Goal: Task Accomplishment & Management: Use online tool/utility

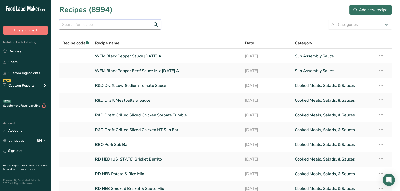
click at [102, 27] on input "text" at bounding box center [110, 25] width 102 height 10
type input "chicken bacon ranch"
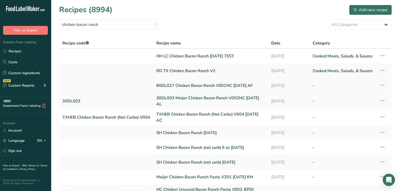
click at [218, 86] on link "80DL027 Chicken Bacon Ranch V001NC [DATE] AF" at bounding box center [210, 85] width 109 height 11
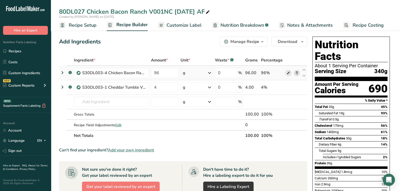
click at [288, 71] on icon at bounding box center [288, 73] width 4 height 5
click at [289, 88] on icon at bounding box center [288, 87] width 4 height 5
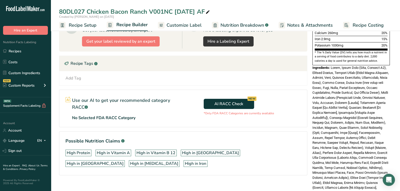
scroll to position [155, 0]
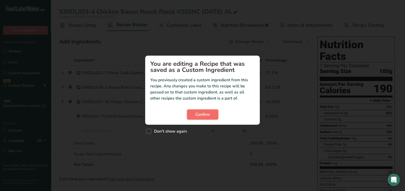
click at [197, 113] on span "Confirm" at bounding box center [202, 115] width 15 height 6
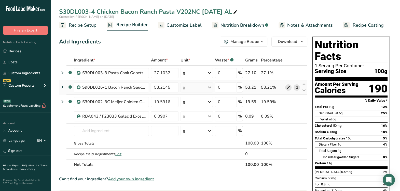
click at [287, 88] on icon at bounding box center [288, 87] width 4 height 5
click at [260, 42] on span "button" at bounding box center [262, 42] width 6 height 6
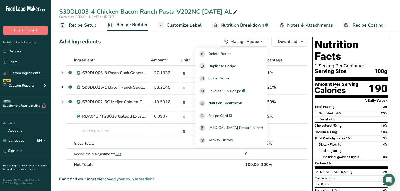
drag, startPoint x: 378, startPoint y: 155, endPoint x: 373, endPoint y: 152, distance: 6.1
click at [378, 154] on section "Total Fat 10g 12% Saturated Fat 5g 25% Trans Fat 0g Cholesterol 50mg 16% Sodium…" at bounding box center [351, 136] width 73 height 65
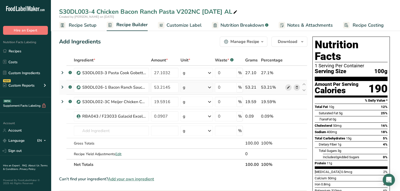
click at [288, 86] on icon at bounding box center [288, 87] width 4 height 5
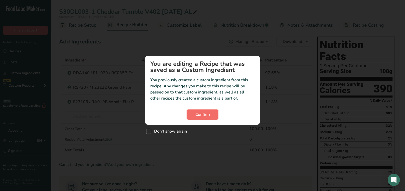
click at [206, 115] on span "Confirm" at bounding box center [202, 115] width 15 height 6
click at [201, 113] on span "Confirm" at bounding box center [202, 115] width 15 height 6
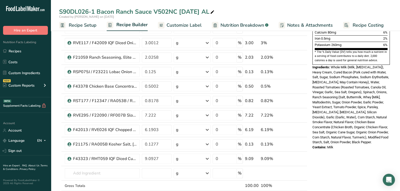
scroll to position [159, 0]
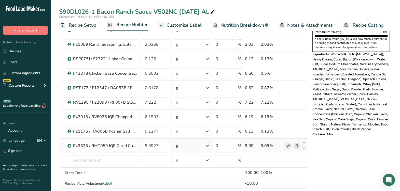
click at [289, 147] on icon at bounding box center [288, 146] width 4 height 5
click at [98, 159] on input "text" at bounding box center [102, 161] width 75 height 10
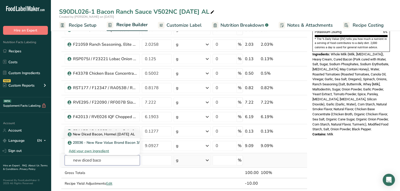
type input "new diced baco"
click at [122, 134] on p "New Diced Bacon, Hormel 9-4-25 AL" at bounding box center [102, 134] width 66 height 5
type input "New Diced Bacon, Hormel 9-4-25 AL"
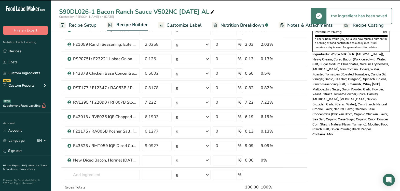
type input "0"
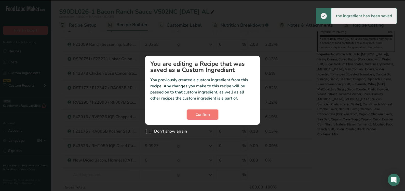
drag, startPoint x: 190, startPoint y: 114, endPoint x: 187, endPoint y: 121, distance: 7.3
click at [190, 115] on button "Confirm" at bounding box center [202, 115] width 31 height 10
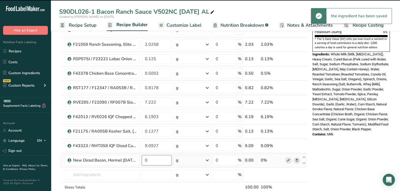
click at [158, 160] on input "0" at bounding box center [157, 161] width 30 height 10
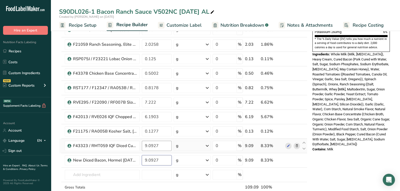
type input "9.0927"
click at [159, 145] on div "Ingredient * Amount * Unit * Waste * .a-a{fill:#347362;}.b-a{fill:#fff;} Grams …" at bounding box center [183, 55] width 248 height 319
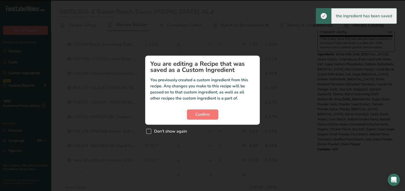
click at [178, 133] on span "Don't show again" at bounding box center [169, 131] width 36 height 5
click at [149, 133] on input "Don't show again" at bounding box center [147, 131] width 3 height 3
checkbox input "true"
drag, startPoint x: 190, startPoint y: 115, endPoint x: 162, endPoint y: 148, distance: 42.8
click at [190, 115] on button "Confirm" at bounding box center [202, 115] width 31 height 10
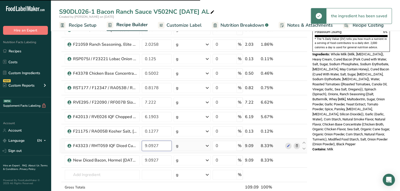
click at [165, 143] on input "9.0927" at bounding box center [157, 146] width 30 height 10
type input "9"
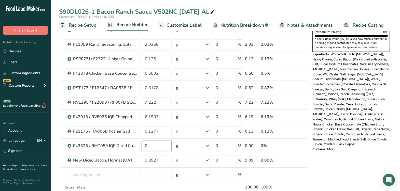
type input "0"
drag, startPoint x: 319, startPoint y: 64, endPoint x: 354, endPoint y: 85, distance: 40.8
click at [354, 85] on span "Whole Milk (Milk, Vitamin D3), Heavy Cream, Cured Bacon (Pork Cured with Water,…" at bounding box center [350, 99] width 77 height 94
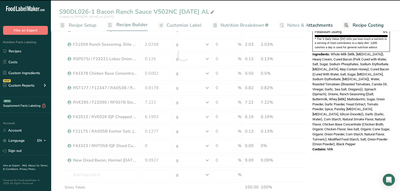
click at [350, 156] on div "Nutrition Facts 1 Serving Per Container Serving Size 99g Amount Per Serving Cal…" at bounding box center [350, 137] width 81 height 525
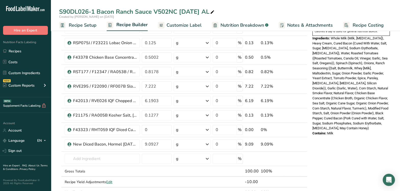
scroll to position [191, 0]
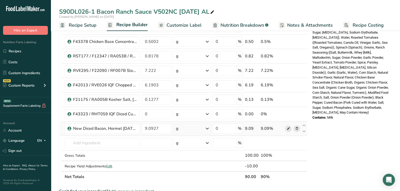
click at [289, 128] on icon at bounding box center [288, 128] width 4 height 5
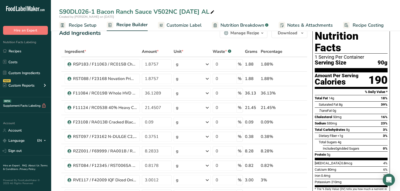
scroll to position [0, 0]
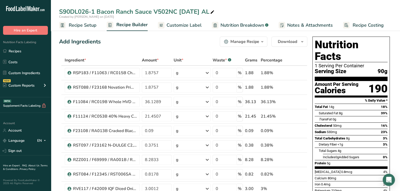
click at [246, 41] on div "Manage Recipe" at bounding box center [244, 42] width 29 height 6
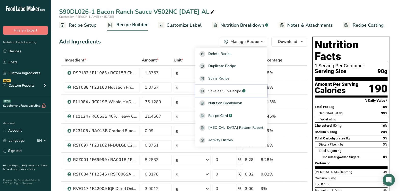
click at [249, 95] on button "Save as Sub-Recipe .a-a{fill:#347362;}.b-a{fill:#fff;}" at bounding box center [231, 91] width 72 height 12
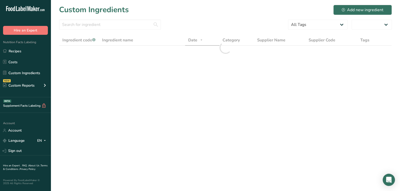
select select "30"
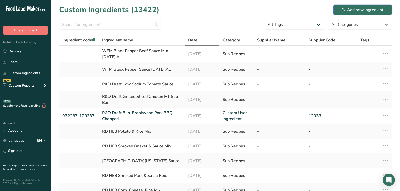
click at [347, 8] on div "Add new ingredient" at bounding box center [363, 10] width 42 height 6
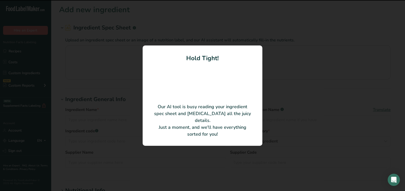
type input "VALUE BRAND BCN-DICED 30LB"
type input "Hormel Foods"
type input "20036"
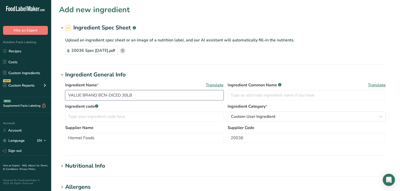
drag, startPoint x: 150, startPoint y: 98, endPoint x: -36, endPoint y: 93, distance: 185.4
click at [0, 93] on html ".a-20{fill:#fff;} Hire an Expert Nutrition Facts Labeling Recipes Costs Custom …" at bounding box center [200, 183] width 400 height 366
type input "A"
type input "New Diced Bacon, Hormel 9-4-25 AL"
click at [300, 92] on input "text" at bounding box center [307, 95] width 158 height 10
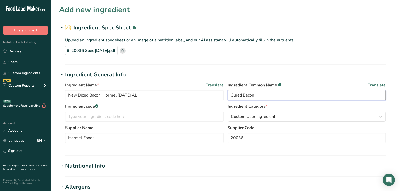
type input "Cured Bacon"
click at [191, 104] on label "Ingredient code .a-a{fill:#347362;}.b-a{fill:#fff;}" at bounding box center [144, 107] width 158 height 6
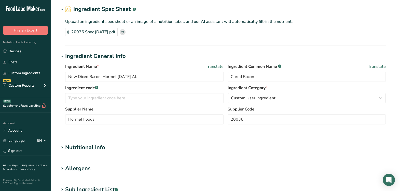
scroll to position [32, 0]
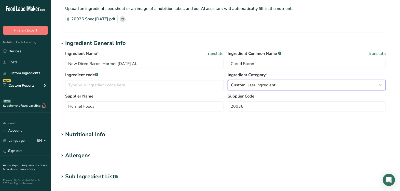
click at [241, 85] on span "Custom User Ingredient" at bounding box center [253, 85] width 45 height 6
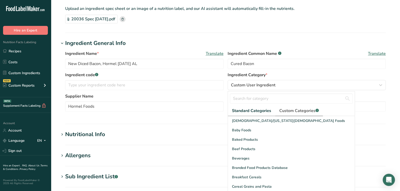
click at [293, 110] on span "Custom Categories .a-a{fill:#347362;}.b-a{fill:#fff;}" at bounding box center [298, 111] width 39 height 6
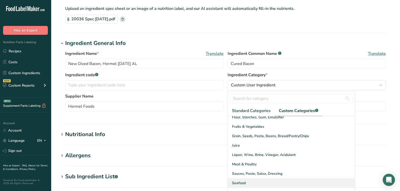
scroll to position [63, 0]
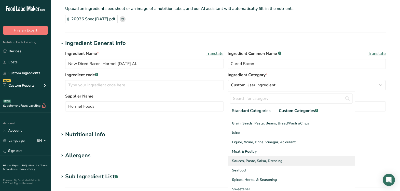
click at [244, 157] on div "Sauces, Paste, Salsa, Dressing" at bounding box center [291, 161] width 127 height 9
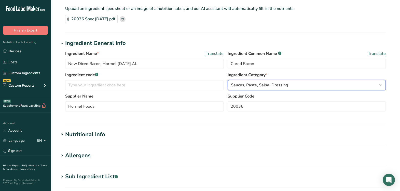
click at [241, 85] on span "Sauces, Paste, Salsa, Dressing" at bounding box center [259, 85] width 57 height 6
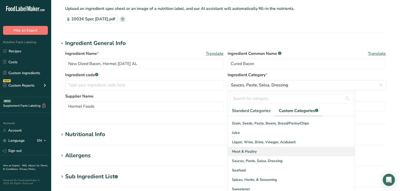
click at [244, 152] on span "Meat & Poultry" at bounding box center [244, 151] width 25 height 5
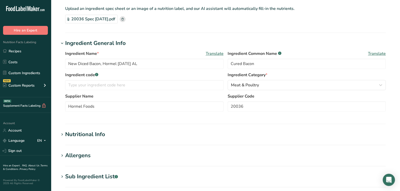
click at [214, 119] on section "Ingredient General Info Ingredient Name * Translate New Diced Bacon, Hormel 9-4…" at bounding box center [225, 81] width 333 height 85
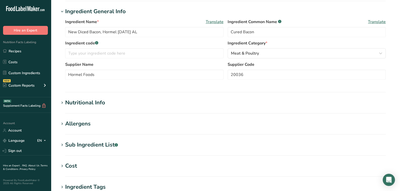
click at [103, 102] on div "Nutritional Info" at bounding box center [85, 103] width 40 height 8
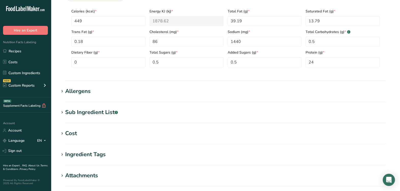
scroll to position [223, 0]
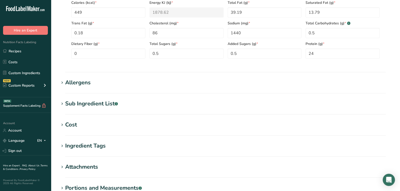
click at [86, 83] on div "Allergens" at bounding box center [77, 83] width 25 height 8
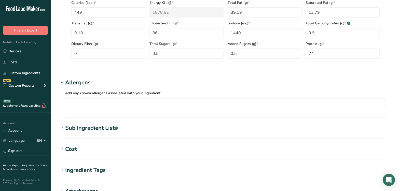
scroll to position [254, 0]
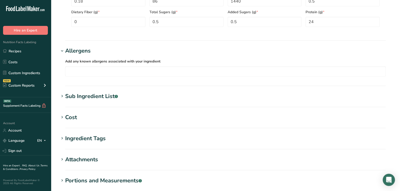
click at [77, 99] on div "Sub Ingredient List .a-a{fill:#347362;}.b-a{fill:#fff;}" at bounding box center [91, 96] width 53 height 8
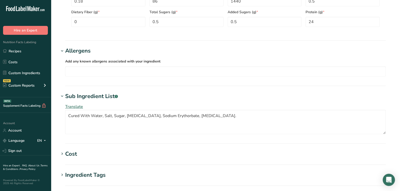
scroll to position [286, 0]
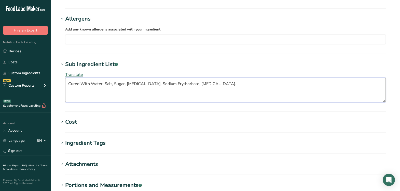
click at [229, 84] on textarea "Cured With Water, Salt, Sugar, Dextrose, Sodium Erythorbate, Sodium Nitrite." at bounding box center [225, 90] width 321 height 24
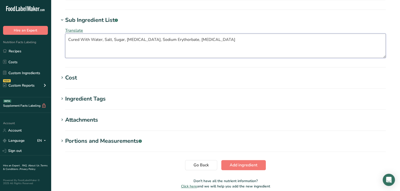
scroll to position [350, 0]
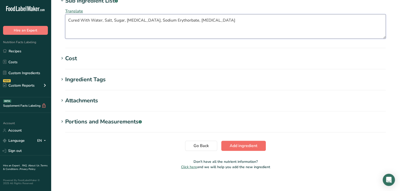
type textarea "Cured With Water, Salt, Sugar, Dextrose, Sodium Erythorbate, Sodium Nitrite"
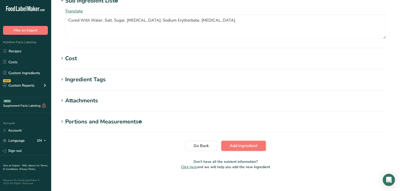
click at [256, 150] on button "Add ingredient" at bounding box center [243, 146] width 45 height 10
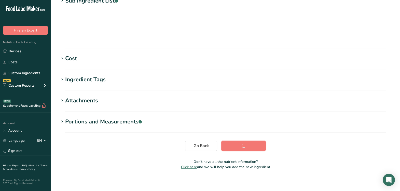
scroll to position [78, 0]
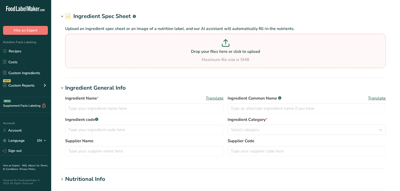
type input "F43323 / RMT059 IQF Diced Cured Bacon, Smithfield [DATE] AC"
type input "Cured Bacon"
type input "F43323 / RMT059"
type input "Smithfield"
type input "10070247174908"
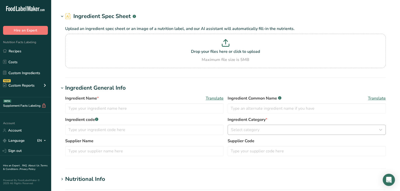
type input "New Diced Bacon, Hormel [DATE] AL"
type input "Cured Bacon"
type input "Hormel Foods"
type input "20036"
type textarea "Cured With Water, Salt, Sugar, [MEDICAL_DATA], Sodium Erythorbate, [MEDICAL_DAT…"
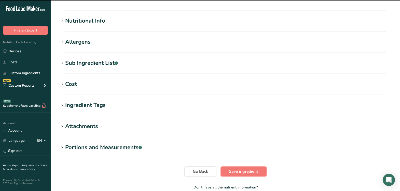
scroll to position [159, 0]
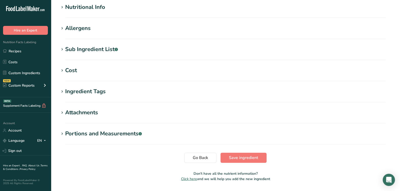
click at [86, 49] on div "Sub Ingredient List .a-a{fill:#347362;}.b-a{fill:#fff;}" at bounding box center [91, 49] width 53 height 8
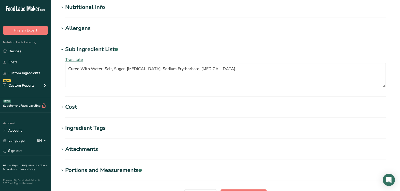
click at [184, 93] on section "Sub Ingredient List .a-a{fill:#347362;}.b-a{fill:#fff;} Translate Cured With Wa…" at bounding box center [225, 71] width 333 height 52
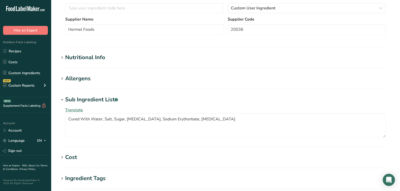
scroll to position [19, 0]
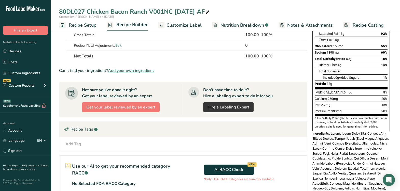
scroll to position [155, 0]
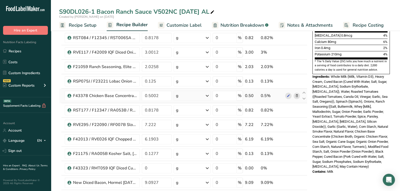
scroll to position [159, 0]
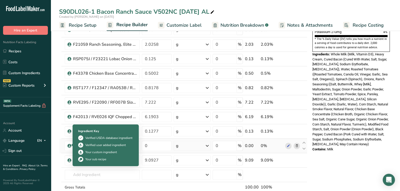
drag, startPoint x: 71, startPoint y: 145, endPoint x: 184, endPoint y: 147, distance: 112.6
click at [81, 144] on body ".a-20{fill:#fff;} Hire an Expert Nutrition Facts Labeling Recipes Costs Custom …" at bounding box center [200, 119] width 400 height 557
drag, startPoint x: 107, startPoint y: 143, endPoint x: 70, endPoint y: 146, distance: 36.7
click at [70, 146] on td "F43323 / RMT059 IQF Diced Cured Bacon, Smithfield 07-29-19 AC" at bounding box center [102, 146] width 77 height 15
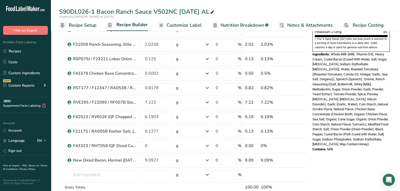
click at [352, 124] on span "Whole Milk (Milk, Vitamin D3), Heavy Cream, Cured Bacon (Cured With Water, Salt…" at bounding box center [350, 99] width 76 height 94
click at [376, 102] on span "Whole Milk (Milk, Vitamin D3), Heavy Cream, Cured Bacon (Cured With Water, Salt…" at bounding box center [350, 99] width 76 height 94
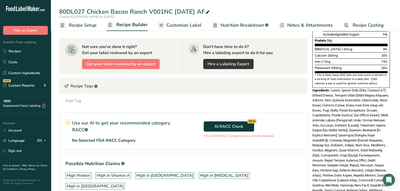
scroll to position [92, 0]
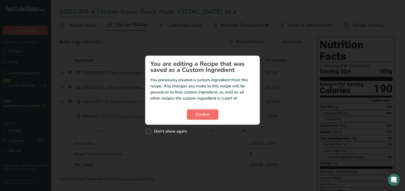
click at [206, 114] on span "Confirm" at bounding box center [202, 115] width 15 height 6
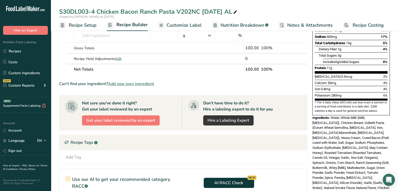
scroll to position [127, 0]
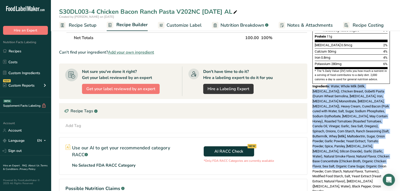
drag, startPoint x: 328, startPoint y: 71, endPoint x: 379, endPoint y: 154, distance: 97.7
click at [379, 154] on div "Ingredients: Water, Whole Milk (Milk, Vitamin D3), Chicken Breast, Gobetti Past…" at bounding box center [350, 139] width 77 height 110
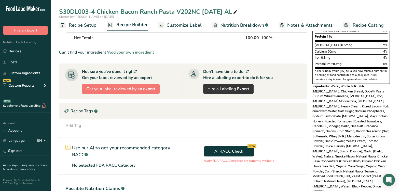
drag, startPoint x: 379, startPoint y: 154, endPoint x: 355, endPoint y: 165, distance: 26.0
click at [355, 165] on span "Water, Whole Milk (Milk, Vitamin D3), Chicken Breast, Gobetti Pasta (Durum Whea…" at bounding box center [350, 139] width 77 height 109
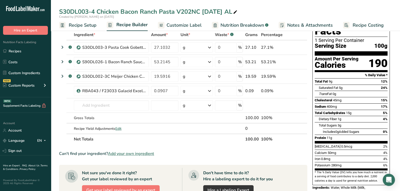
scroll to position [0, 0]
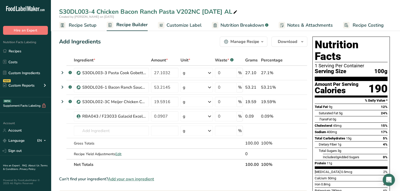
click at [260, 42] on span "button" at bounding box center [262, 42] width 6 height 6
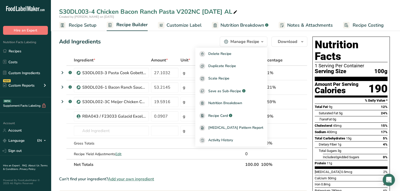
click at [366, 84] on section "Amount Per Serving Calories 190" at bounding box center [351, 89] width 73 height 17
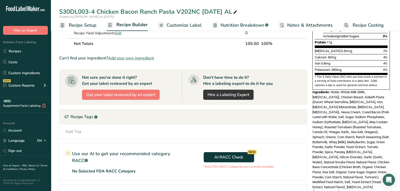
scroll to position [159, 0]
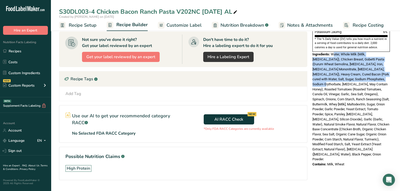
drag, startPoint x: 334, startPoint y: 42, endPoint x: 386, endPoint y: 68, distance: 58.1
click at [386, 68] on div "Ingredients: Water, Whole Milk (Milk, Vitamin D3), Chicken Breast, Gobetti Past…" at bounding box center [350, 107] width 77 height 110
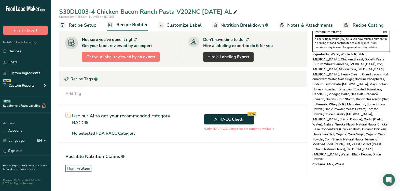
drag, startPoint x: 386, startPoint y: 68, endPoint x: 330, endPoint y: 95, distance: 62.4
click at [331, 95] on span "Water, Whole Milk (Milk, Vitamin D3), Chicken Breast, Gobetti Pasta (Durum Whea…" at bounding box center [350, 106] width 77 height 109
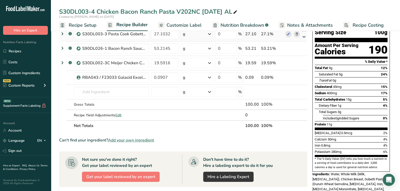
scroll to position [0, 0]
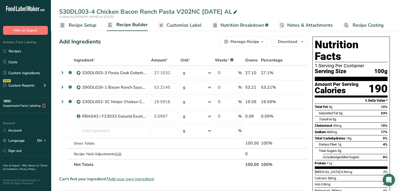
click at [255, 41] on div "Manage Recipe" at bounding box center [244, 42] width 29 height 6
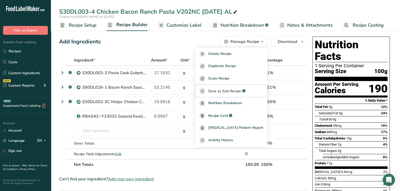
click at [234, 91] on span "Save as Sub-Recipe" at bounding box center [224, 91] width 33 height 5
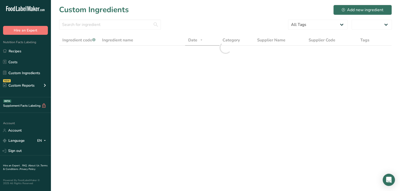
select select "30"
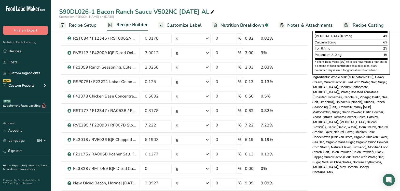
scroll to position [159, 0]
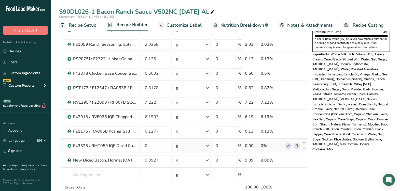
click at [298, 146] on span at bounding box center [297, 146] width 6 height 6
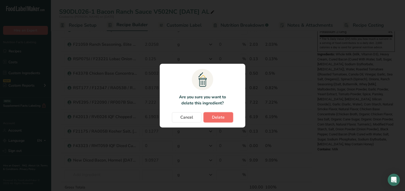
click at [227, 121] on button "Delete" at bounding box center [218, 118] width 30 height 10
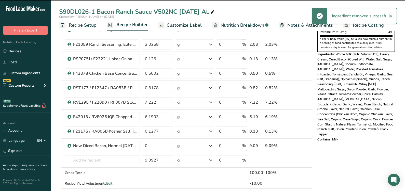
type input "9.0927"
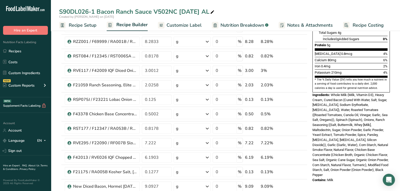
scroll to position [127, 0]
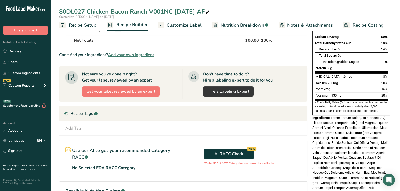
scroll to position [155, 0]
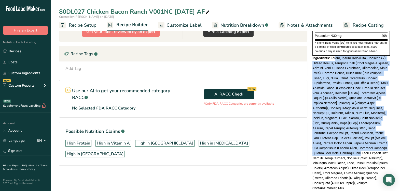
drag, startPoint x: 340, startPoint y: 47, endPoint x: 385, endPoint y: 139, distance: 103.2
click at [385, 139] on div "Ingredients:" at bounding box center [350, 121] width 77 height 130
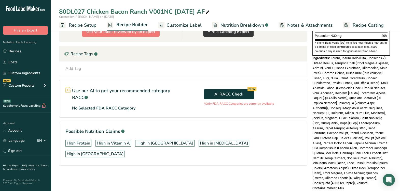
drag, startPoint x: 385, startPoint y: 139, endPoint x: 298, endPoint y: 167, distance: 91.3
click at [298, 167] on div "Add Ingredients Manage Recipe Delete Recipe Duplicate Recipe Scale Recipe Save …" at bounding box center [184, 37] width 251 height 317
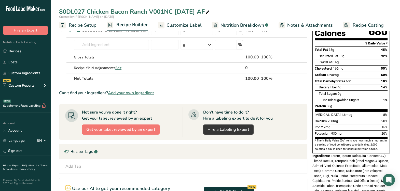
scroll to position [0, 0]
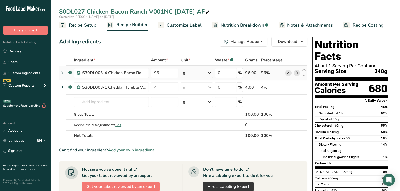
click at [290, 71] on icon at bounding box center [288, 73] width 4 height 5
drag, startPoint x: 60, startPoint y: 11, endPoint x: 241, endPoint y: 19, distance: 181.2
click at [241, 19] on div "80DL027 Chicken Bacon Ranch V001NC 03.18.25 AF Created by Gerson Espindola on 2…" at bounding box center [225, 13] width 349 height 12
drag, startPoint x: 241, startPoint y: 19, endPoint x: 203, endPoint y: 11, distance: 38.4
copy div "80DL027 Chicken Bacon Ranch V001NC 03.18.25 AF Created by Gerson Espindola on 2…"
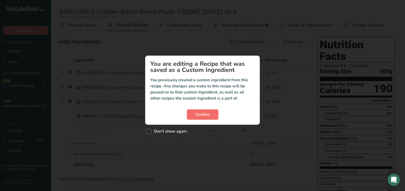
click at [210, 115] on span "Confirm" at bounding box center [202, 115] width 15 height 6
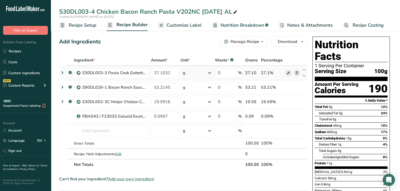
click at [288, 73] on icon at bounding box center [288, 73] width 4 height 5
click at [291, 105] on div at bounding box center [292, 102] width 15 height 6
click at [290, 104] on icon at bounding box center [288, 102] width 4 height 5
click at [288, 87] on icon at bounding box center [288, 87] width 4 height 5
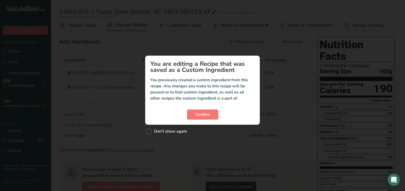
click at [208, 120] on section "You are editing a Recipe that was saved as a Custom Ingredient You previously c…" at bounding box center [202, 90] width 115 height 69
click at [201, 119] on button "Confirm" at bounding box center [202, 115] width 31 height 10
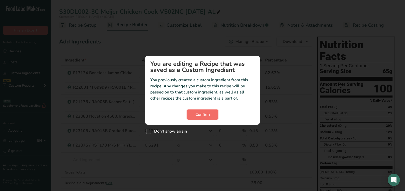
drag, startPoint x: 207, startPoint y: 117, endPoint x: 204, endPoint y: 113, distance: 5.2
click at [205, 114] on span "Confirm" at bounding box center [202, 115] width 15 height 6
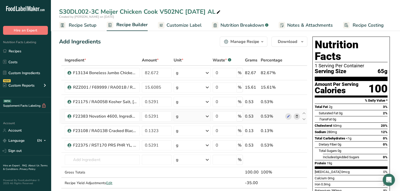
click at [204, 113] on div "g" at bounding box center [192, 117] width 37 height 10
click at [370, 135] on div "Total Carbohydrates <1g 0%" at bounding box center [351, 138] width 73 height 6
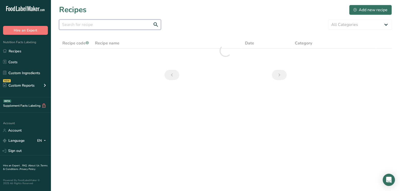
click at [95, 26] on input "text" at bounding box center [110, 25] width 102 height 10
paste input "80DL027 Chicken Bacon Ranch V001NC [DATE] AF Created by [PERSON_NAME] on [DATE]"
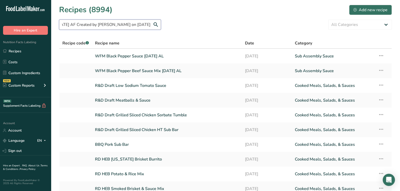
drag, startPoint x: 150, startPoint y: 25, endPoint x: 85, endPoint y: 23, distance: 65.7
click at [85, 23] on input "80DL027 Chicken Bacon Ranch V001NC [DATE] AF Created by [PERSON_NAME] on [DATE]" at bounding box center [110, 25] width 102 height 10
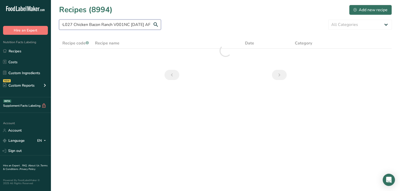
scroll to position [0, 10]
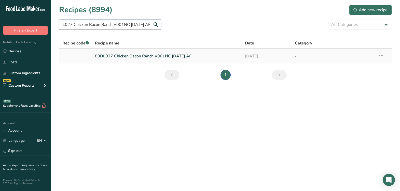
type input "80DL027 Chicken Bacon Ranch V001NC [DATE] AF"
click at [143, 54] on link "80DL027 Chicken Bacon Ranch V001NC [DATE] AF" at bounding box center [167, 56] width 144 height 11
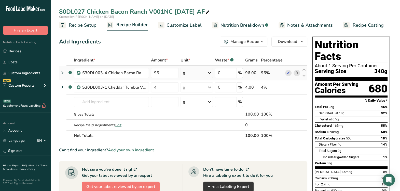
click at [61, 70] on icon at bounding box center [62, 72] width 6 height 9
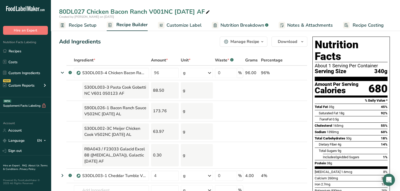
scroll to position [32, 0]
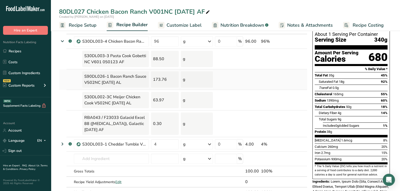
click at [96, 77] on div "S90DL026-1 Bacon Ranch Sauce V502NC [DATE] AL" at bounding box center [115, 80] width 67 height 16
click at [64, 143] on icon at bounding box center [62, 144] width 6 height 9
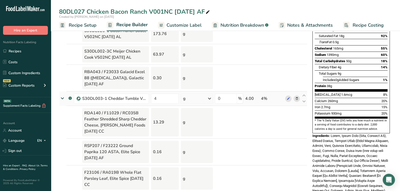
scroll to position [63, 0]
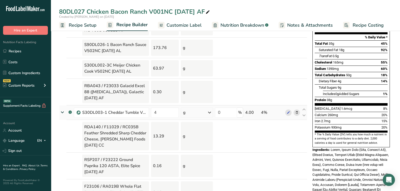
click at [61, 111] on icon at bounding box center [62, 113] width 9 height 6
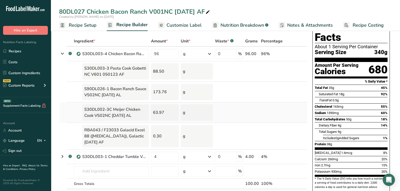
scroll to position [0, 0]
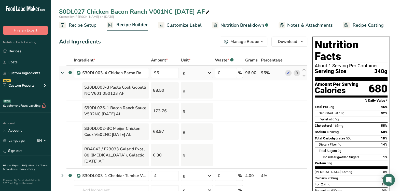
click at [66, 73] on icon at bounding box center [62, 73] width 9 height 6
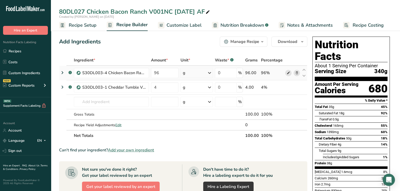
click at [288, 73] on icon at bounding box center [288, 73] width 4 height 5
drag, startPoint x: 86, startPoint y: 108, endPoint x: 87, endPoint y: 104, distance: 4.0
click at [87, 104] on td "Almond flour 1211 Milk, whole, 3.25% milkfat, without added vitamin A and [MEDI…" at bounding box center [111, 102] width 77 height 15
click at [116, 102] on input "text" at bounding box center [111, 102] width 75 height 10
drag, startPoint x: 193, startPoint y: 148, endPoint x: 185, endPoint y: 140, distance: 11.4
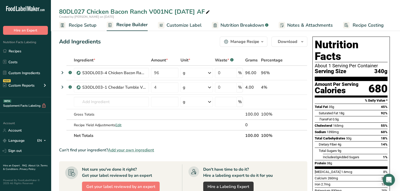
click at [188, 142] on section "Ingredient * Amount * Unit * Waste * .a-a{fill:#347362;}.b-a{fill:#fff;} Grams …" at bounding box center [183, 192] width 248 height 275
click at [113, 103] on input "text" at bounding box center [111, 102] width 75 height 10
paste input "S30DL003-4 Chicken Bacon Ranch Pasta V202NC [DATE] AL"
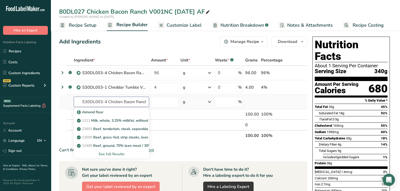
scroll to position [0, 54]
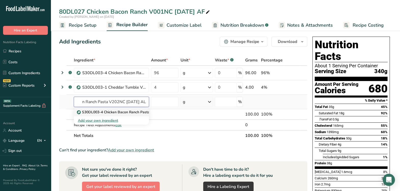
type input "S30DL003-4 Chicken Bacon Ranch Pasta V202NC [DATE] AL"
click at [113, 111] on p "S30DL003-4 Chicken Bacon Ranch Pasta V202NC [DATE] AL" at bounding box center [130, 112] width 105 height 5
type input "S30DL003-4 Chicken Bacon Ranch Pasta V202NC [DATE] AL"
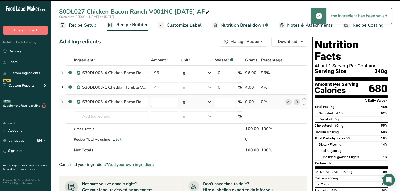
type input "0"
click at [162, 104] on input "0" at bounding box center [165, 102] width 28 height 10
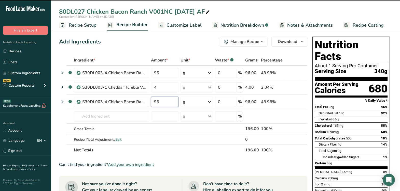
type input "96"
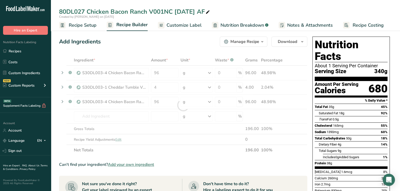
click at [320, 87] on div "Calories" at bounding box center [337, 90] width 44 height 7
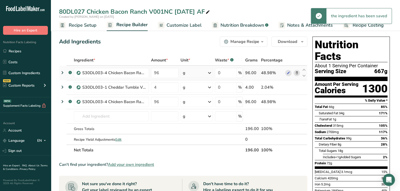
click at [300, 73] on div at bounding box center [297, 73] width 6 height 6
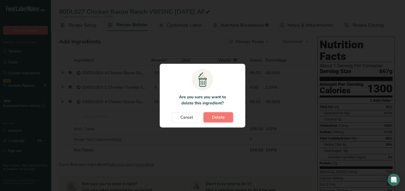
click at [231, 116] on button "Delete" at bounding box center [218, 118] width 30 height 10
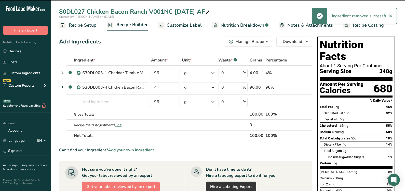
type input "4"
type input "96"
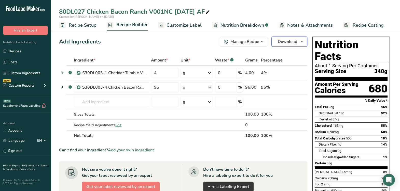
click at [285, 43] on span "Download" at bounding box center [287, 42] width 19 height 6
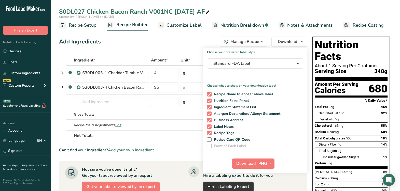
drag, startPoint x: 210, startPoint y: 93, endPoint x: 206, endPoint y: 105, distance: 11.8
click at [209, 93] on span at bounding box center [209, 94] width 5 height 5
click at [209, 93] on input "Recipe Name to appear above label" at bounding box center [208, 94] width 3 height 3
checkbox input "false"
drag, startPoint x: 209, startPoint y: 108, endPoint x: 212, endPoint y: 118, distance: 9.9
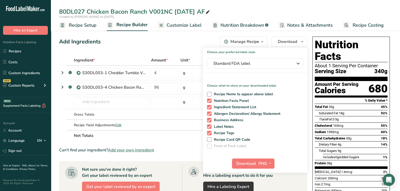
click at [209, 108] on span at bounding box center [209, 107] width 5 height 5
click at [209, 108] on input "Ingredient Statement List" at bounding box center [208, 107] width 3 height 3
checkbox input "false"
click at [209, 115] on span at bounding box center [209, 114] width 5 height 5
click at [209, 115] on input "Allergen Declaration/ Allergy Statement" at bounding box center [208, 113] width 3 height 3
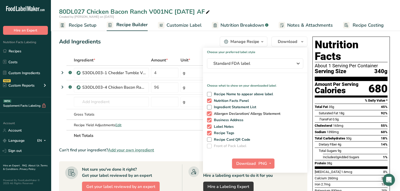
checkbox input "false"
drag, startPoint x: 211, startPoint y: 120, endPoint x: 209, endPoint y: 122, distance: 3.8
click at [211, 120] on label "Business Address" at bounding box center [254, 120] width 94 height 5
click at [210, 120] on input "Business Address" at bounding box center [208, 120] width 3 height 3
checkbox input "false"
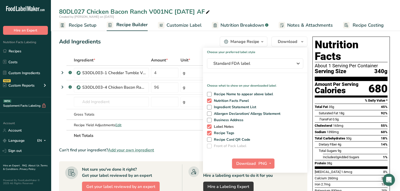
click at [209, 128] on span at bounding box center [209, 127] width 5 height 5
click at [209, 128] on input "Label Notes" at bounding box center [208, 126] width 3 height 3
checkbox input "false"
drag, startPoint x: 210, startPoint y: 134, endPoint x: 227, endPoint y: 155, distance: 27.7
click at [209, 133] on span at bounding box center [209, 133] width 5 height 5
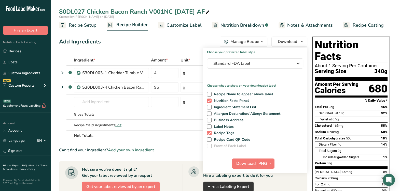
click at [209, 133] on input "Recipe Tags" at bounding box center [208, 133] width 3 height 3
checkbox input "false"
drag, startPoint x: 239, startPoint y: 163, endPoint x: 188, endPoint y: 123, distance: 64.9
click at [239, 163] on span "Download" at bounding box center [245, 164] width 19 height 6
click at [168, 38] on div "Add Ingredients Manage Recipe Delete Recipe Duplicate Recipe Scale Recipe Save …" at bounding box center [183, 42] width 248 height 10
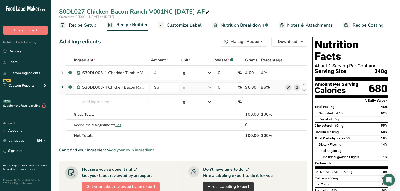
click at [286, 85] on icon at bounding box center [288, 87] width 4 height 5
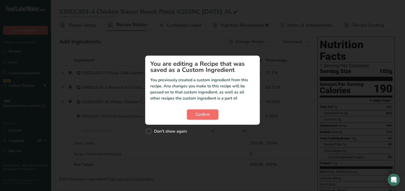
click at [209, 113] on span "Confirm" at bounding box center [202, 115] width 15 height 6
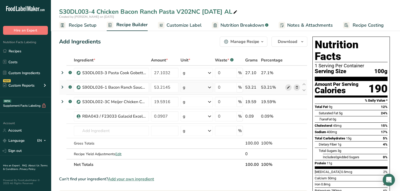
click at [289, 87] on icon at bounding box center [288, 87] width 4 height 5
click at [137, 131] on input "text" at bounding box center [111, 131] width 75 height 10
paste input "S90DL026-1 Bacon Ranch Sauce V502NC [DATE] AL"
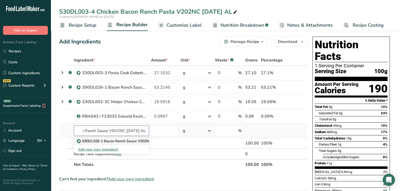
type input "S90DL026-1 Bacon Ranch Sauce V502NC [DATE] AL"
click at [129, 141] on p "S90DL026-1 Bacon Ranch Sauce V502NC [DATE] AL" at bounding box center [124, 141] width 92 height 5
type input "S90DL026-1 Bacon Ranch Sauce V502NC [DATE] AL"
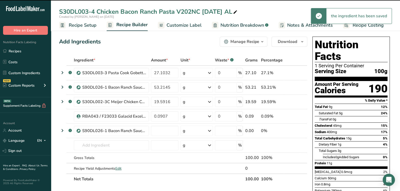
type input "0"
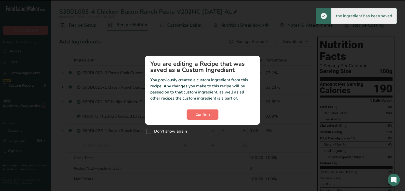
click at [192, 115] on button "Confirm" at bounding box center [202, 115] width 31 height 10
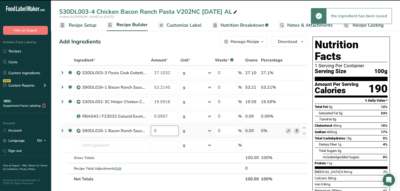
click at [163, 132] on input "0" at bounding box center [165, 131] width 28 height 10
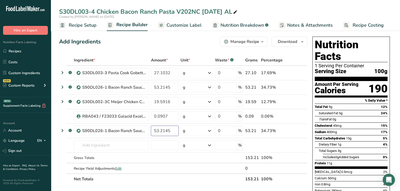
type input "53.2145"
click at [339, 124] on span "45mg" at bounding box center [337, 126] width 8 height 4
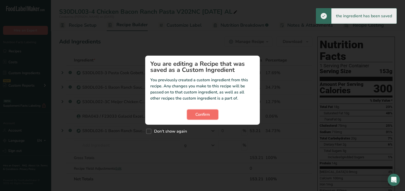
click at [205, 113] on span "Confirm" at bounding box center [202, 115] width 15 height 6
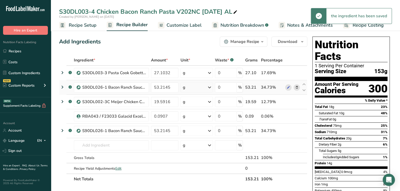
click at [295, 86] on icon at bounding box center [297, 87] width 4 height 5
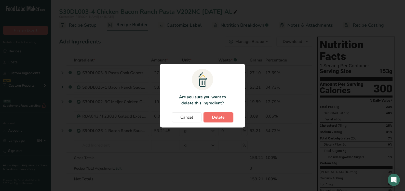
click at [221, 115] on span "Delete" at bounding box center [218, 118] width 13 height 6
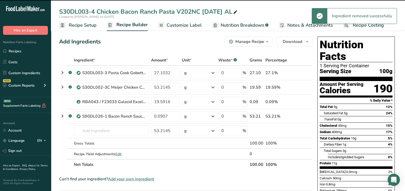
type input "19.5916"
type input "0.0907"
type input "53.2145"
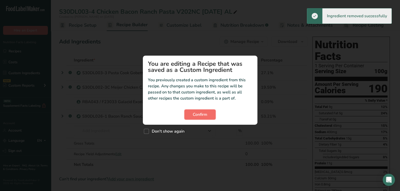
click at [203, 113] on span "Confirm" at bounding box center [200, 115] width 15 height 6
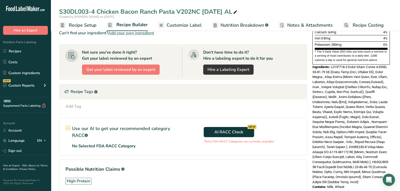
scroll to position [159, 0]
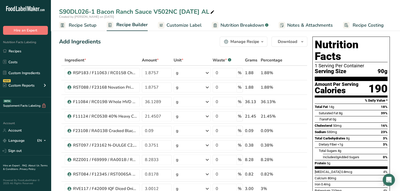
drag, startPoint x: 59, startPoint y: 11, endPoint x: 215, endPoint y: 9, distance: 156.1
click at [215, 9] on div "S90DL026-1 Bacon Ranch Sauce V502NC [DATE] AL" at bounding box center [137, 11] width 156 height 9
drag, startPoint x: 213, startPoint y: 11, endPoint x: 220, endPoint y: 8, distance: 8.0
click at [220, 8] on input "S90DL026-1 Bacon Ranch Sauce V502NC [DATE] AL" at bounding box center [225, 11] width 333 height 9
drag, startPoint x: 217, startPoint y: 11, endPoint x: 129, endPoint y: 27, distance: 89.4
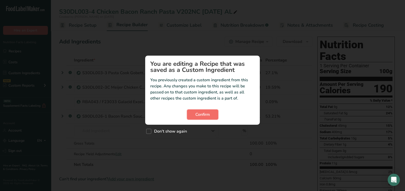
click at [203, 114] on span "Confirm" at bounding box center [202, 115] width 15 height 6
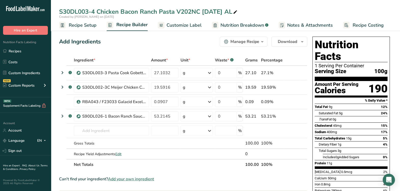
drag, startPoint x: 235, startPoint y: 13, endPoint x: 73, endPoint y: 15, distance: 162.5
click at [89, 16] on div "S30DL003-4 Chicken Bacon Ranch Pasta V202NC [DATE] AL Created by [PERSON_NAME] …" at bounding box center [225, 13] width 349 height 12
drag, startPoint x: 60, startPoint y: 13, endPoint x: 271, endPoint y: 19, distance: 212.0
click at [271, 19] on div "S30DL003-4 Chicken Bacon Ranch Pasta V202NC [DATE] AL Created by [PERSON_NAME] …" at bounding box center [225, 13] width 349 height 12
drag, startPoint x: 271, startPoint y: 19, endPoint x: 241, endPoint y: 7, distance: 32.5
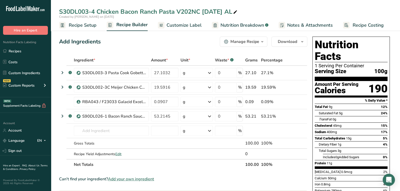
click at [238, 7] on div at bounding box center [235, 11] width 6 height 9
drag, startPoint x: 60, startPoint y: 12, endPoint x: 241, endPoint y: 5, distance: 181.7
click at [241, 5] on div "S30DL003-4 Chicken Bacon Ranch Pasta V202NC [DATE] AL Created by [PERSON_NAME] …" at bounding box center [225, 15] width 349 height 31
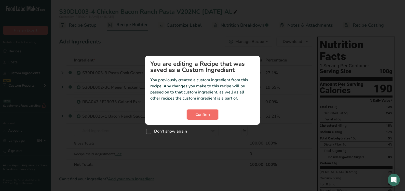
click at [204, 113] on span "Confirm" at bounding box center [202, 115] width 15 height 6
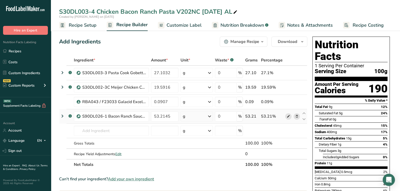
click at [288, 116] on icon at bounding box center [288, 116] width 4 height 5
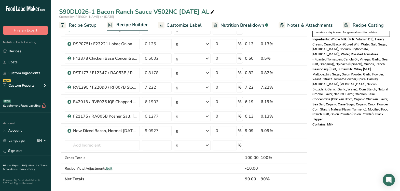
scroll to position [223, 0]
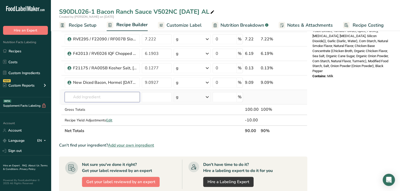
click at [108, 99] on input "text" at bounding box center [102, 97] width 75 height 10
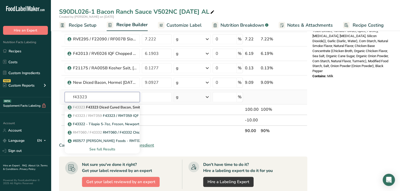
type input "f43323"
click at [101, 105] on p "F43323 F43323 Diced Cured Bacon, Smithfield [DATE] AC" at bounding box center [118, 107] width 99 height 5
type input "F43323 Diced Cured Bacon, Smithfield [DATE] AC"
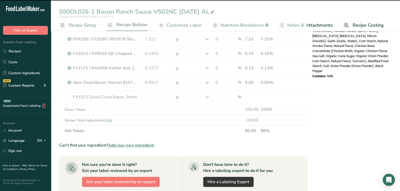
type input "0"
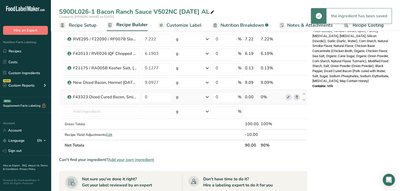
click at [298, 98] on icon at bounding box center [297, 97] width 4 height 5
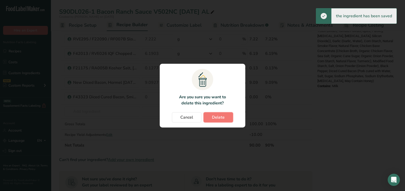
click at [228, 117] on button "Delete" at bounding box center [218, 118] width 30 height 10
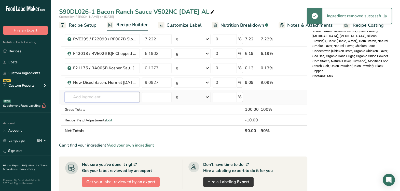
click at [96, 99] on input "text" at bounding box center [102, 97] width 75 height 10
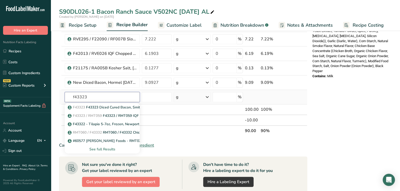
type input "f43323"
click at [96, 148] on div "See full Results" at bounding box center [102, 149] width 67 height 5
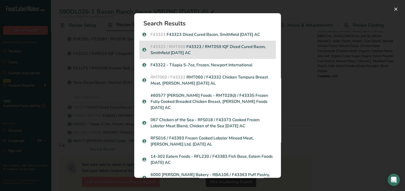
click at [228, 50] on p "F43323 / RMT059 F43323 / RMT059 IQF Diced Cured Bacon, Smithfield [DATE] AC" at bounding box center [207, 50] width 130 height 12
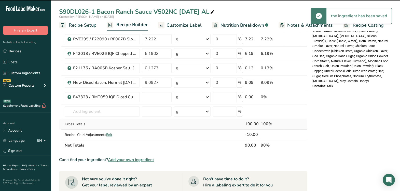
type input "0"
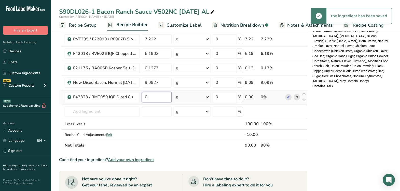
click at [156, 95] on input "0" at bounding box center [157, 97] width 30 height 10
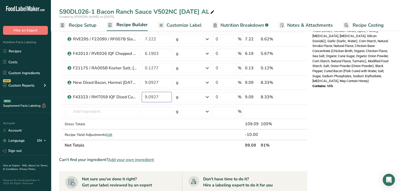
type input "9.0927"
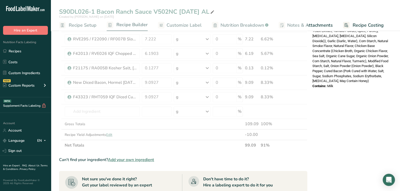
click at [344, 111] on div "Nutrition Facts 1 Serving Per Container Serving Size 90g Amount Per Serving Cal…" at bounding box center [350, 69] width 81 height 514
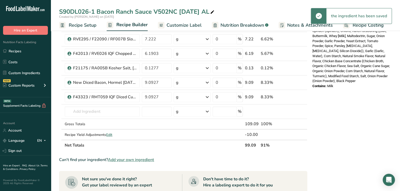
click at [297, 80] on icon at bounding box center [297, 82] width 4 height 5
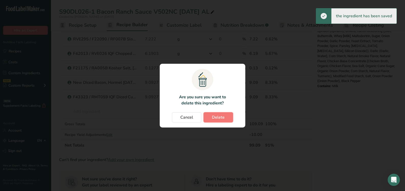
click at [219, 117] on span "Delete" at bounding box center [218, 118] width 13 height 6
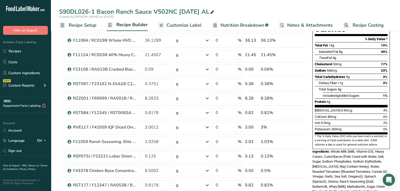
scroll to position [0, 0]
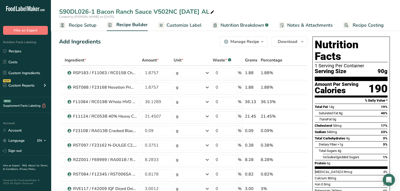
click at [265, 43] on span "button" at bounding box center [262, 42] width 6 height 6
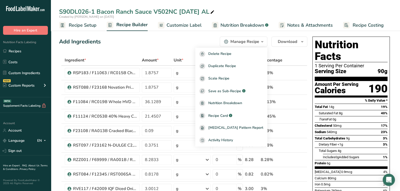
click at [346, 104] on div "Total Fat 14g 19%" at bounding box center [351, 107] width 73 height 6
